Goal: Information Seeking & Learning: Learn about a topic

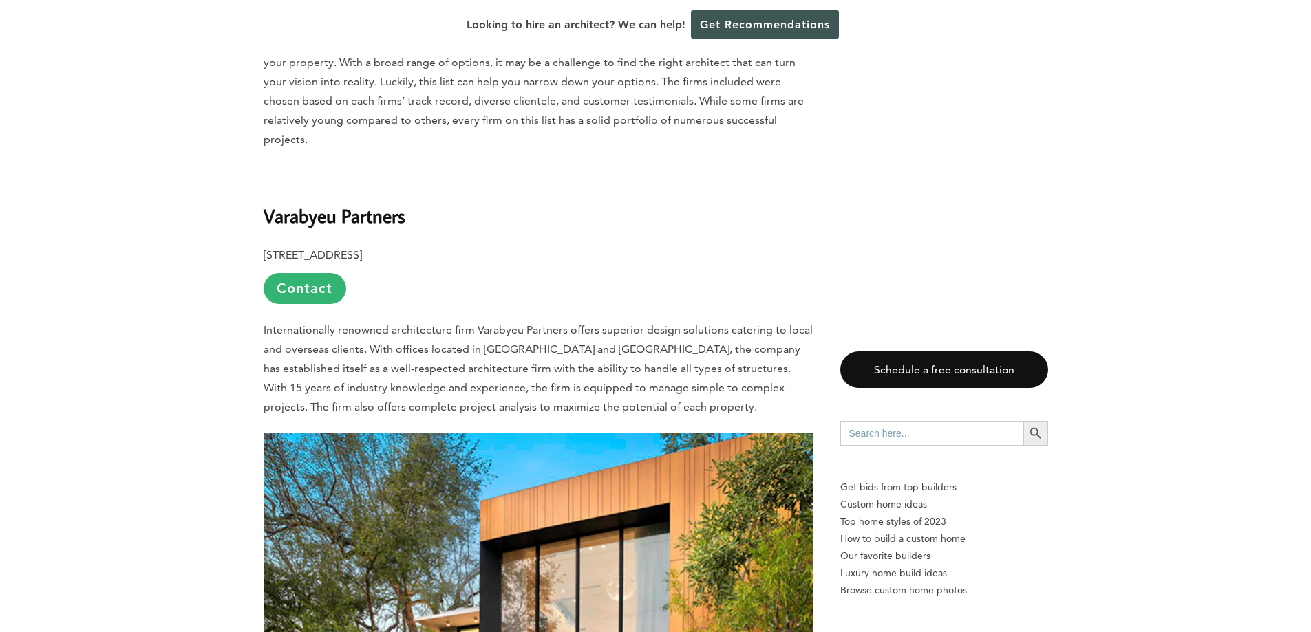
scroll to position [775, 0]
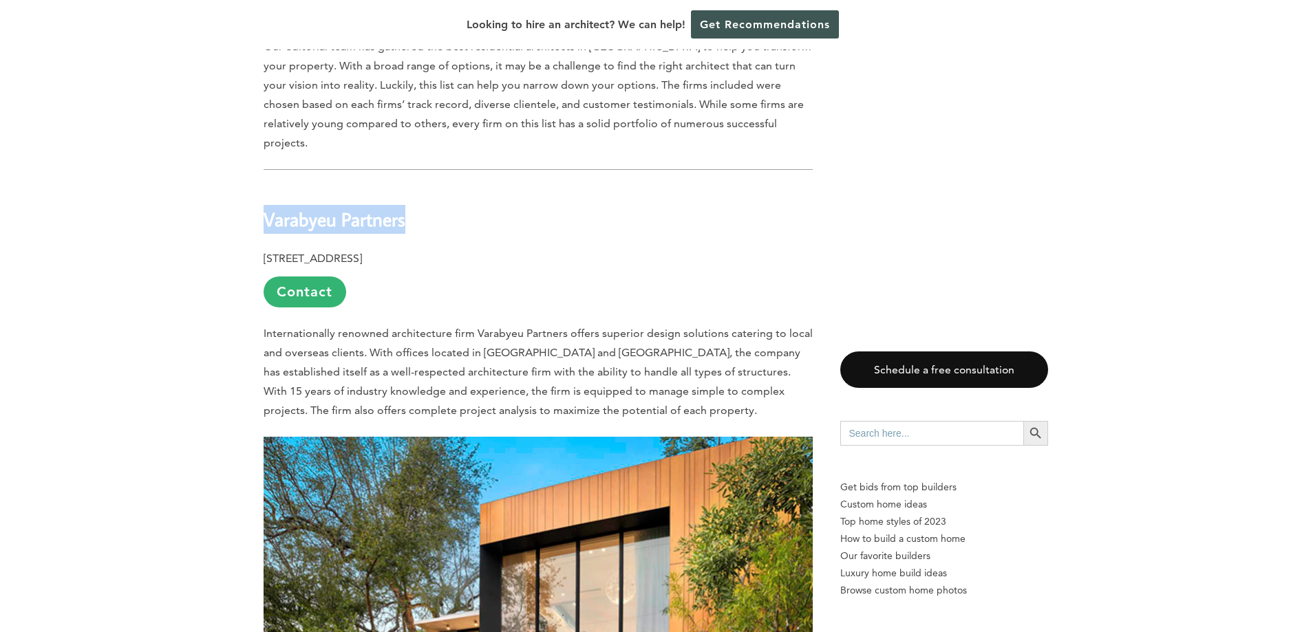
drag, startPoint x: 259, startPoint y: 162, endPoint x: 409, endPoint y: 167, distance: 150.1
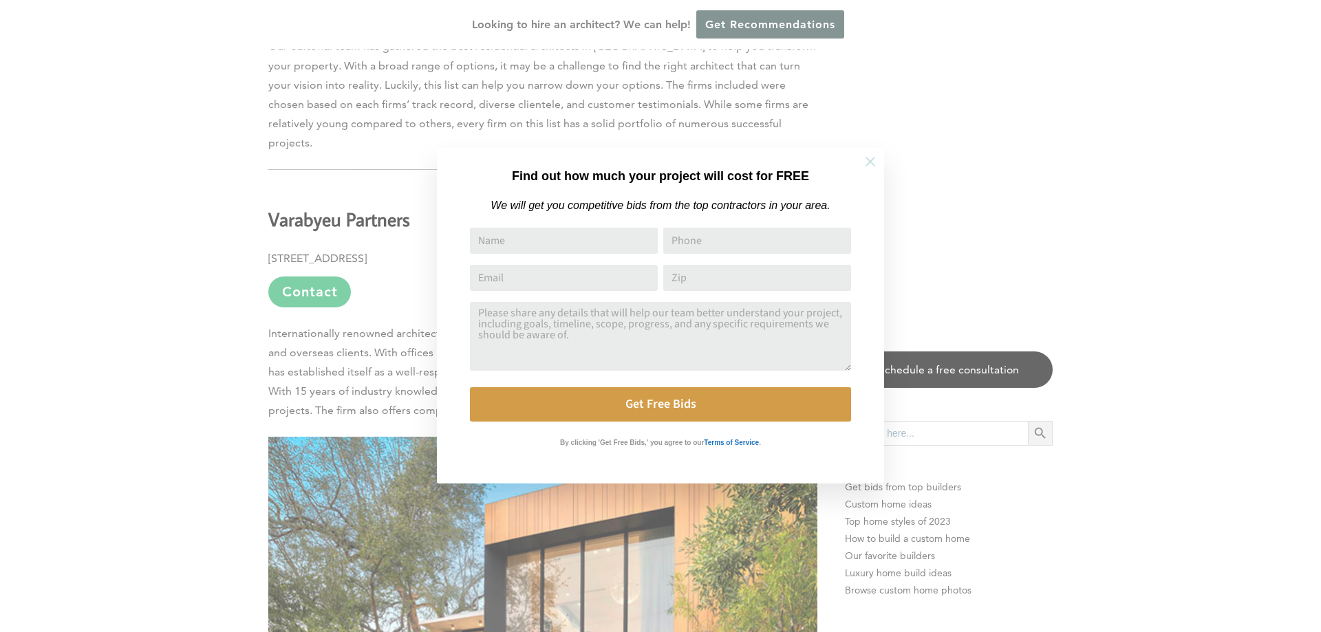
click at [869, 164] on icon at bounding box center [870, 162] width 10 height 10
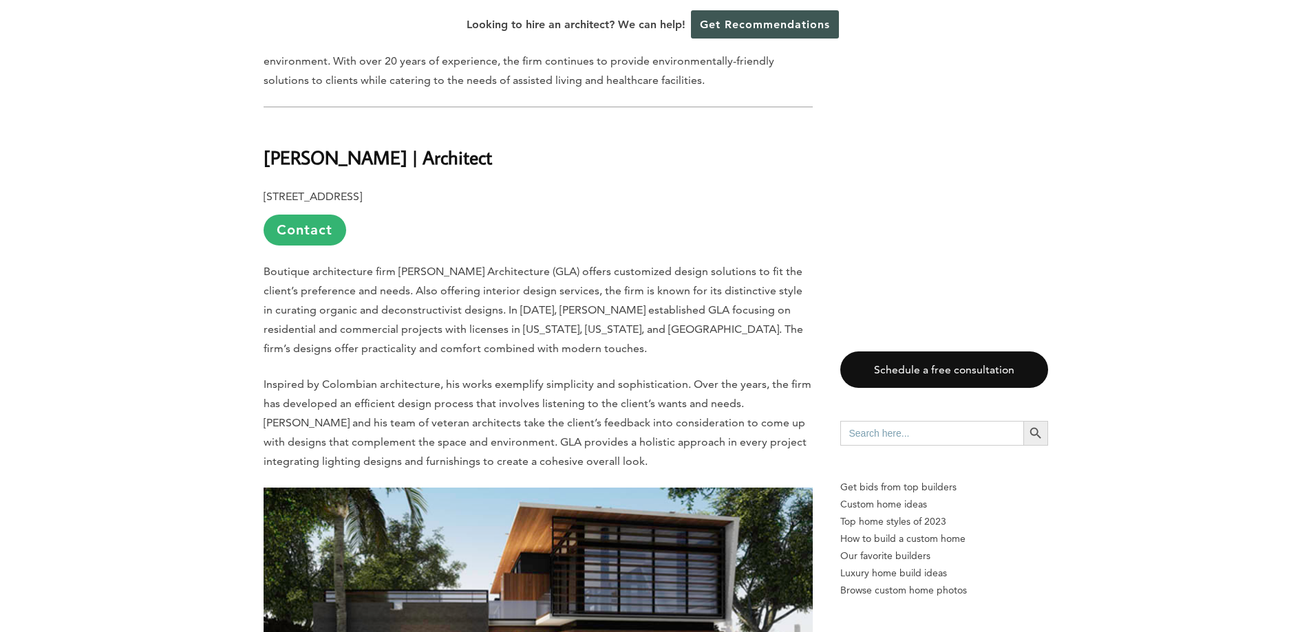
scroll to position [2446, 0]
drag, startPoint x: 269, startPoint y: 83, endPoint x: 292, endPoint y: 81, distance: 22.8
click at [292, 146] on b "[PERSON_NAME] | Architect" at bounding box center [377, 158] width 228 height 24
drag, startPoint x: 394, startPoint y: 200, endPoint x: 527, endPoint y: 197, distance: 132.8
click at [527, 266] on span "Boutique architecture firm [PERSON_NAME] Architecture (GLA) offers customized d…" at bounding box center [532, 311] width 539 height 90
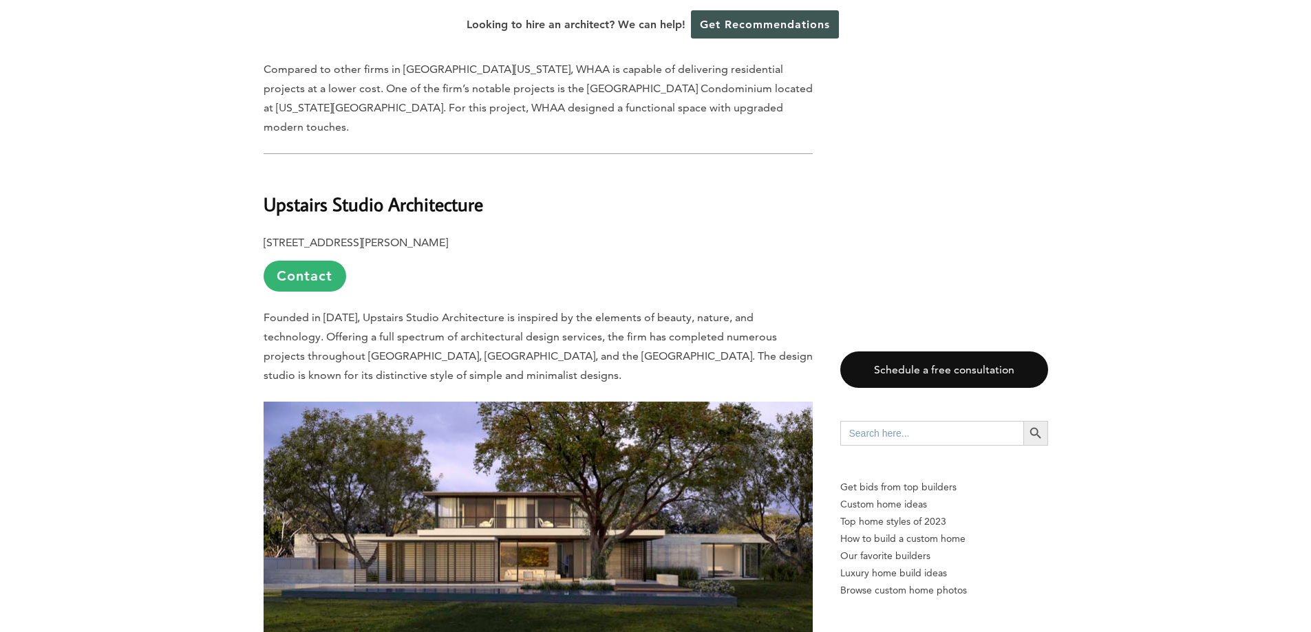
scroll to position [6188, 0]
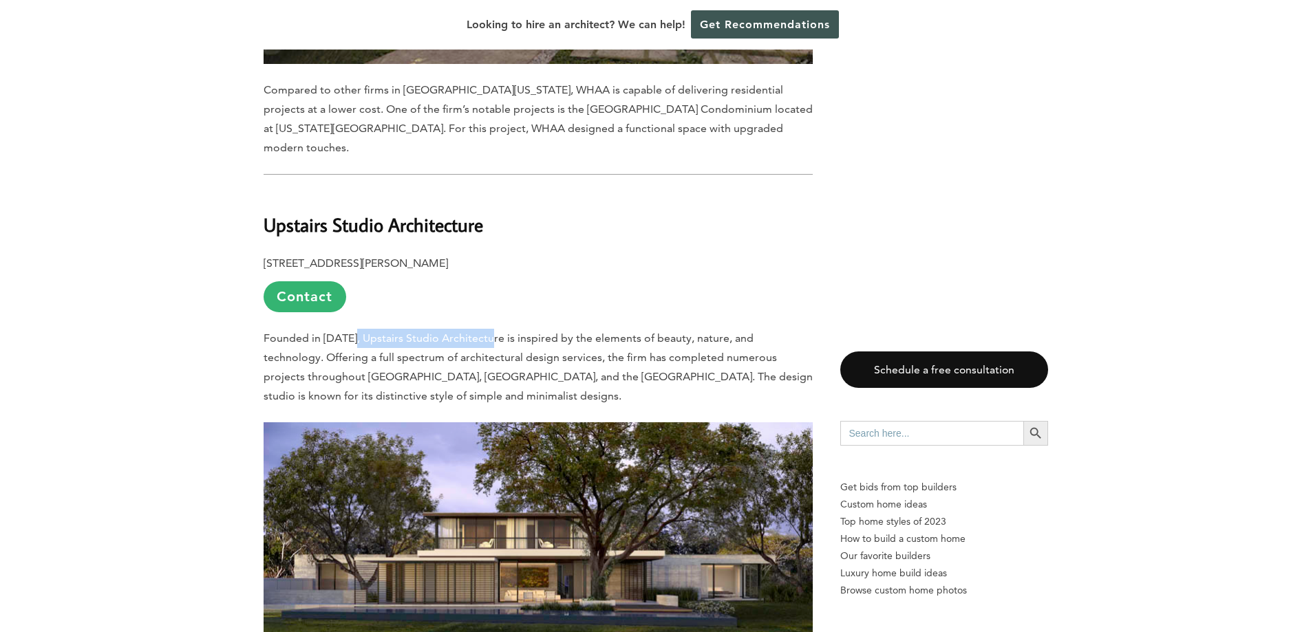
drag, startPoint x: 356, startPoint y: 211, endPoint x: 493, endPoint y: 208, distance: 136.9
click at [493, 332] on span "Founded in [DATE], Upstairs Studio Architecture is inspired by the elements of …" at bounding box center [537, 367] width 549 height 71
drag, startPoint x: 493, startPoint y: 208, endPoint x: 356, endPoint y: 200, distance: 136.5
click at [356, 329] on p "Founded in [DATE], Upstairs Studio Architecture is inspired by the elements of …" at bounding box center [537, 367] width 549 height 77
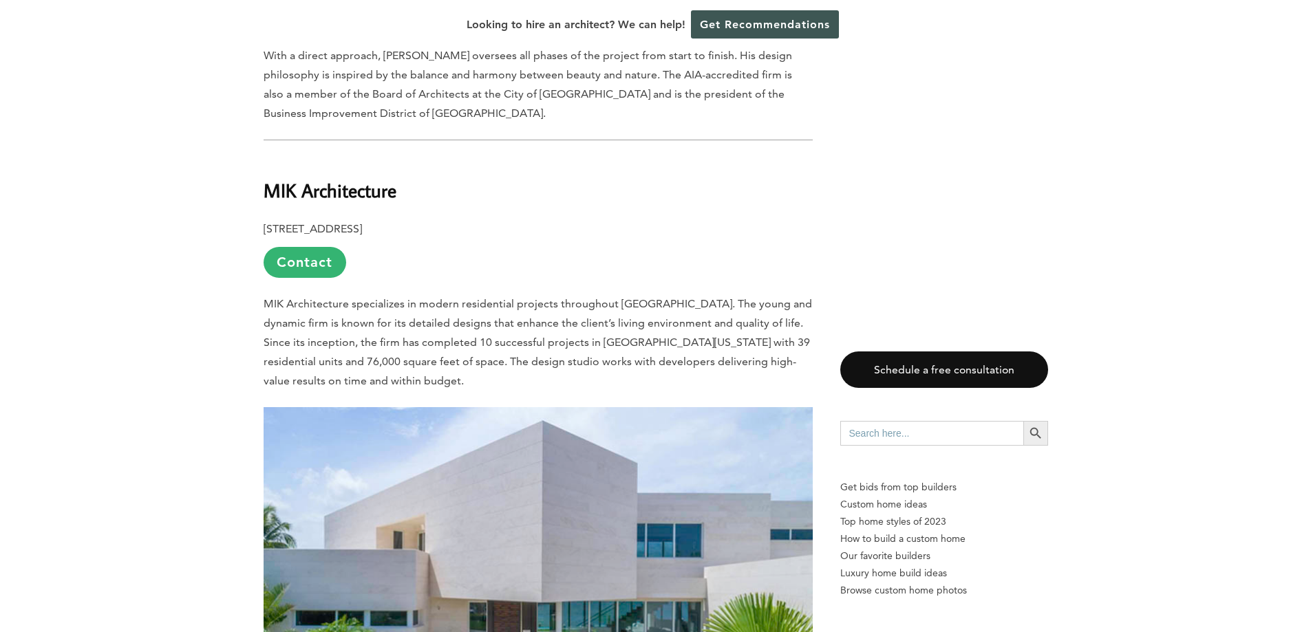
scroll to position [8608, 0]
drag, startPoint x: 264, startPoint y: 151, endPoint x: 345, endPoint y: 149, distance: 80.5
click at [345, 297] on span "MIK Architecture specializes in modern residential projects throughout [GEOGRAP…" at bounding box center [537, 342] width 548 height 90
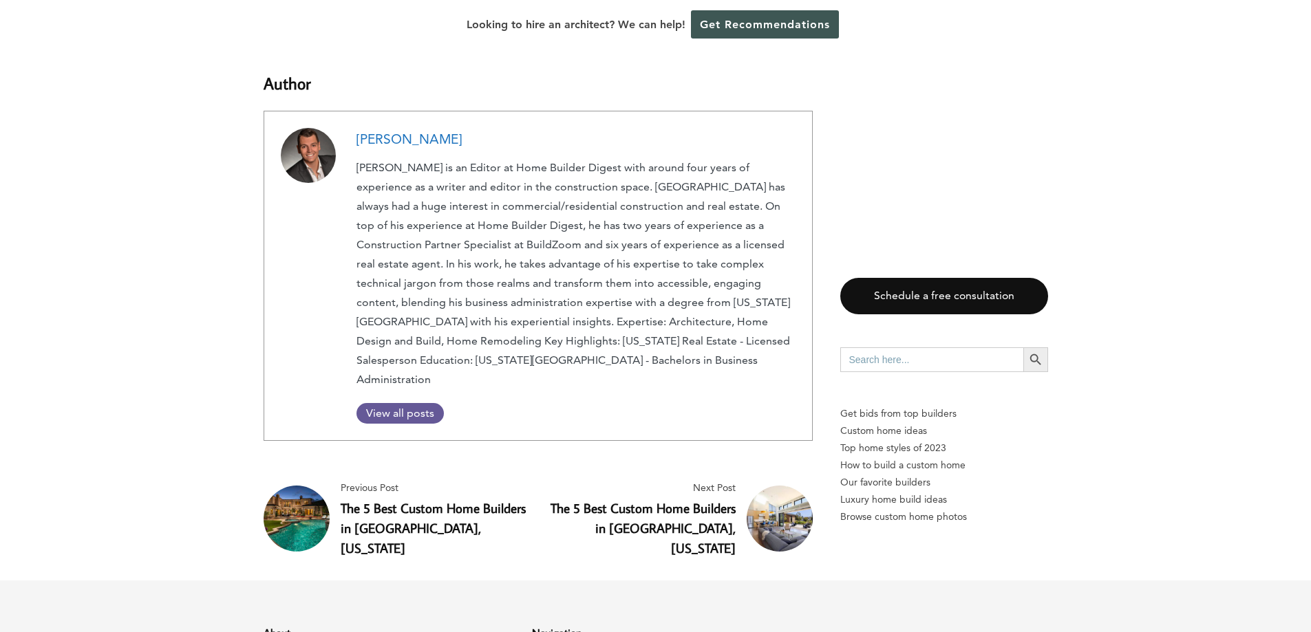
scroll to position [12647, 0]
